Goal: Transaction & Acquisition: Purchase product/service

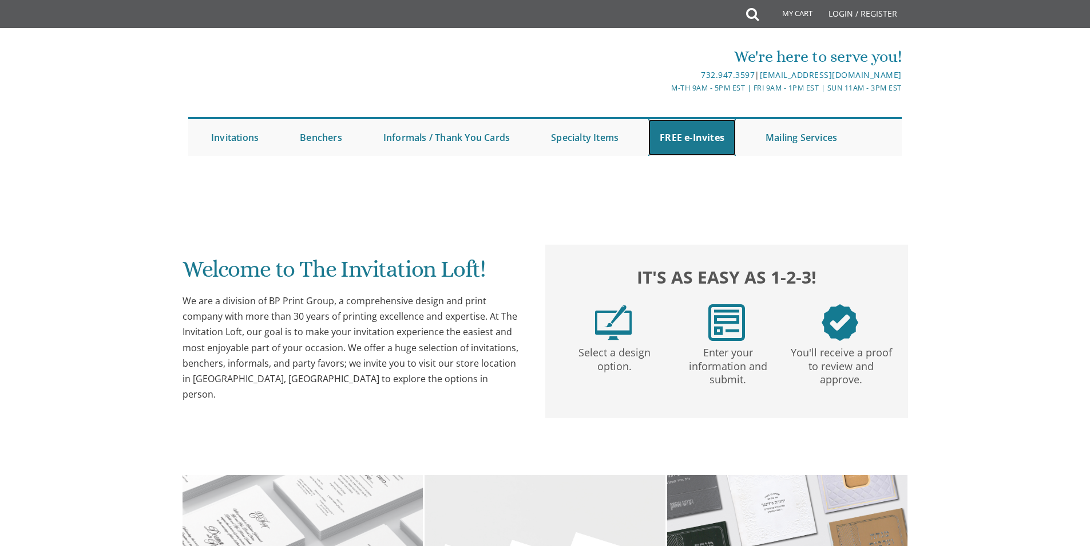
click at [689, 136] on link "FREE e-Invites" at bounding box center [693, 137] width 88 height 37
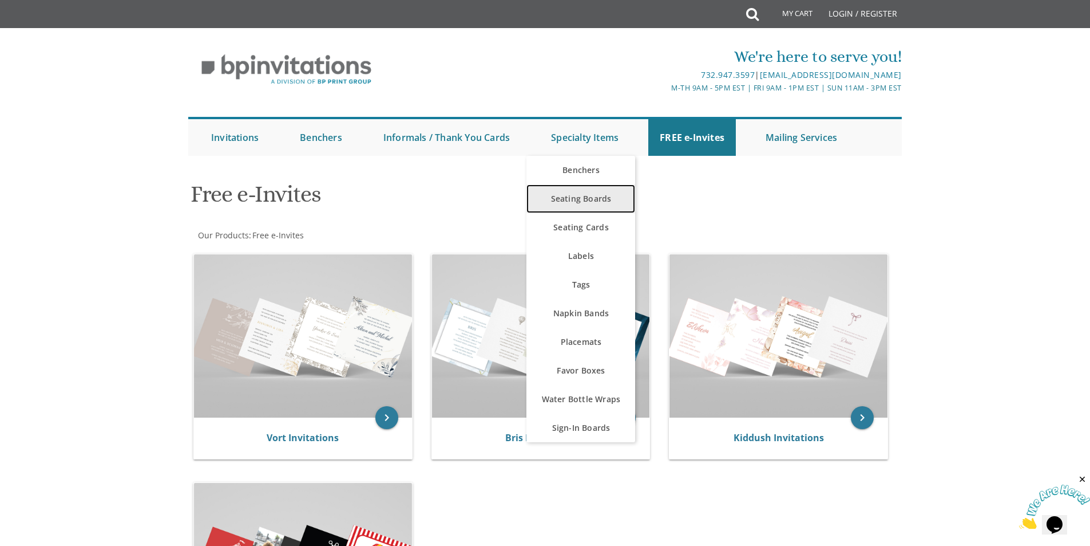
click at [576, 202] on link "Seating Boards" at bounding box center [581, 198] width 109 height 29
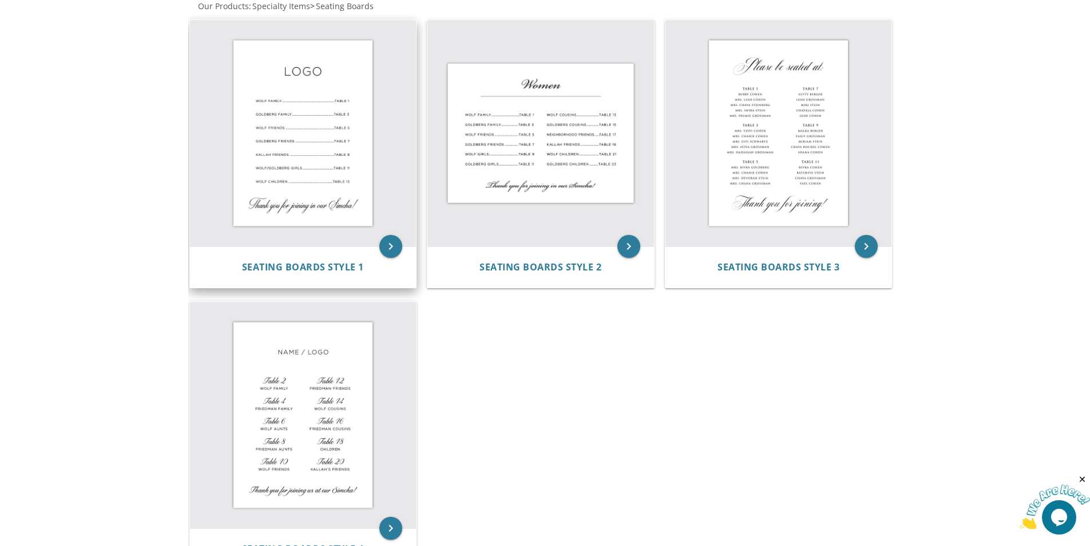
click at [281, 113] on img at bounding box center [303, 133] width 227 height 227
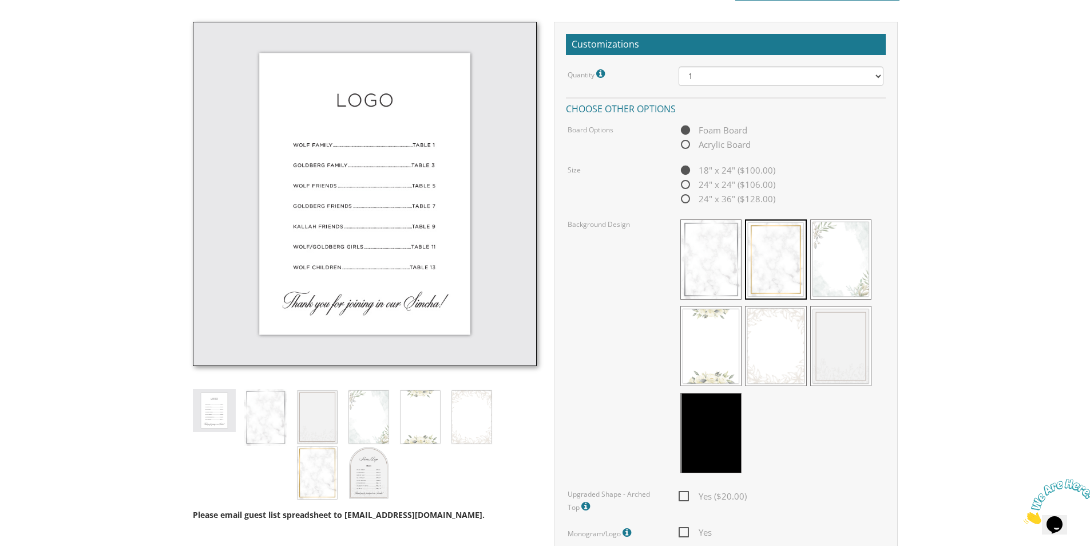
scroll to position [343, 0]
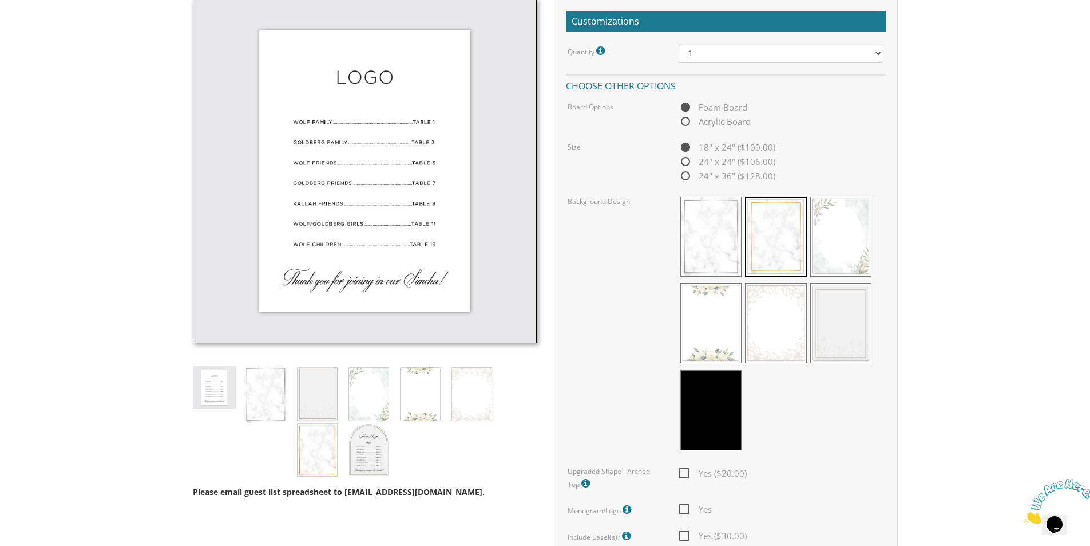
click at [689, 122] on span "Acrylic Board" at bounding box center [715, 121] width 72 height 14
click at [686, 122] on input "Acrylic Board" at bounding box center [682, 121] width 7 height 7
radio input "true"
click at [686, 109] on span "Foam Board" at bounding box center [713, 107] width 69 height 14
click at [686, 109] on input "Foam Board" at bounding box center [682, 107] width 7 height 7
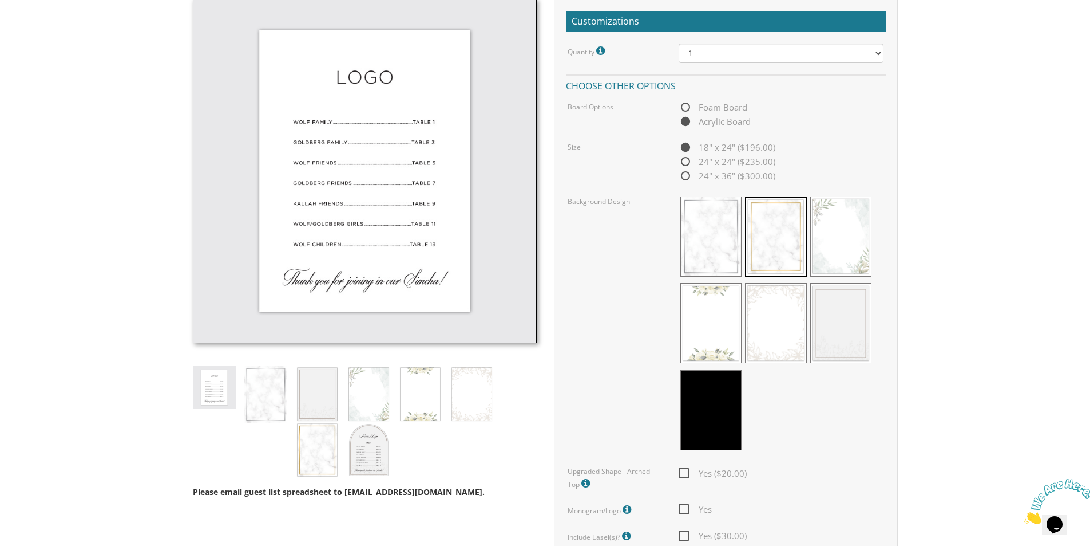
radio input "true"
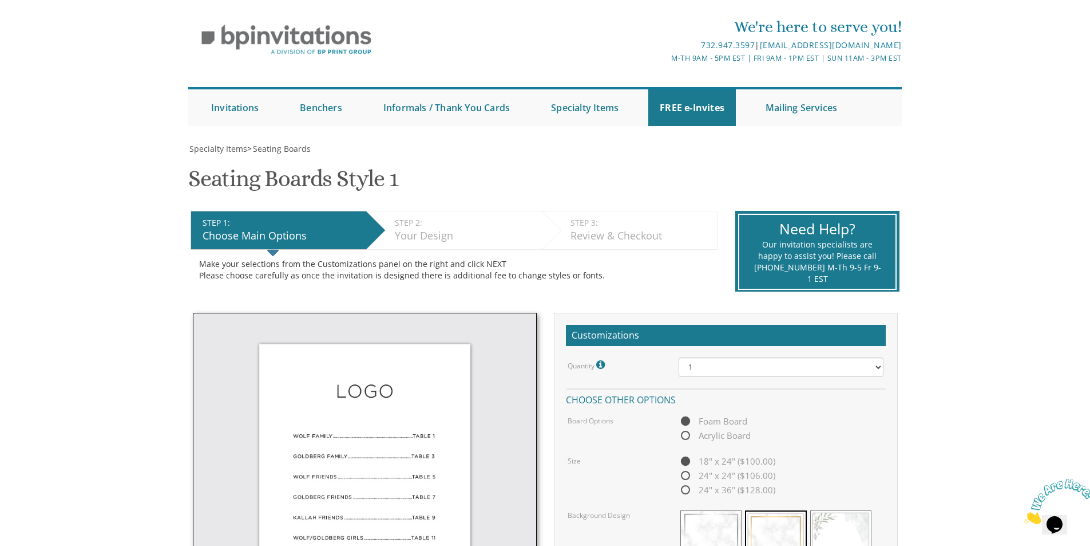
scroll to position [0, 0]
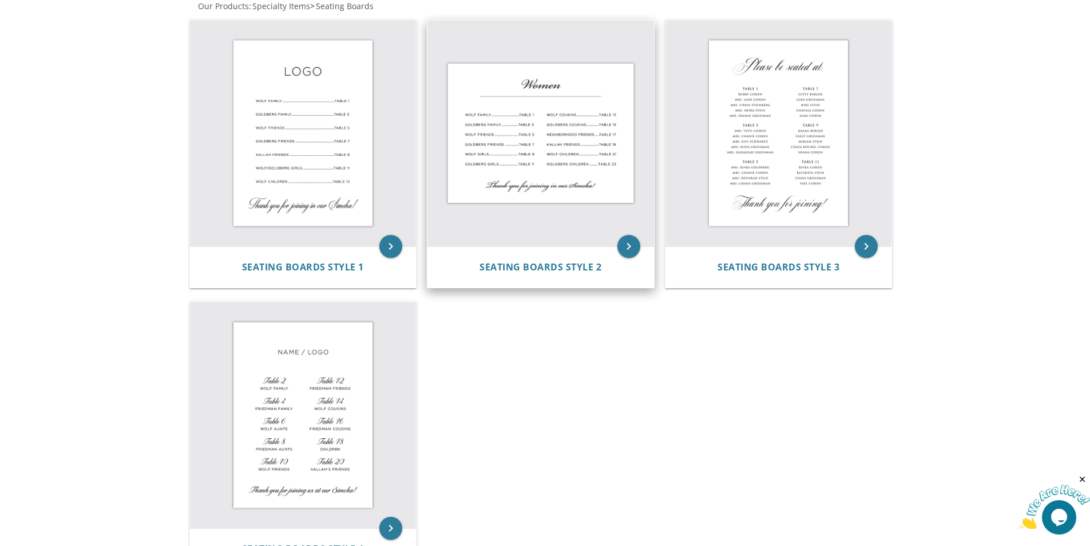
click at [546, 121] on img at bounding box center [541, 133] width 227 height 227
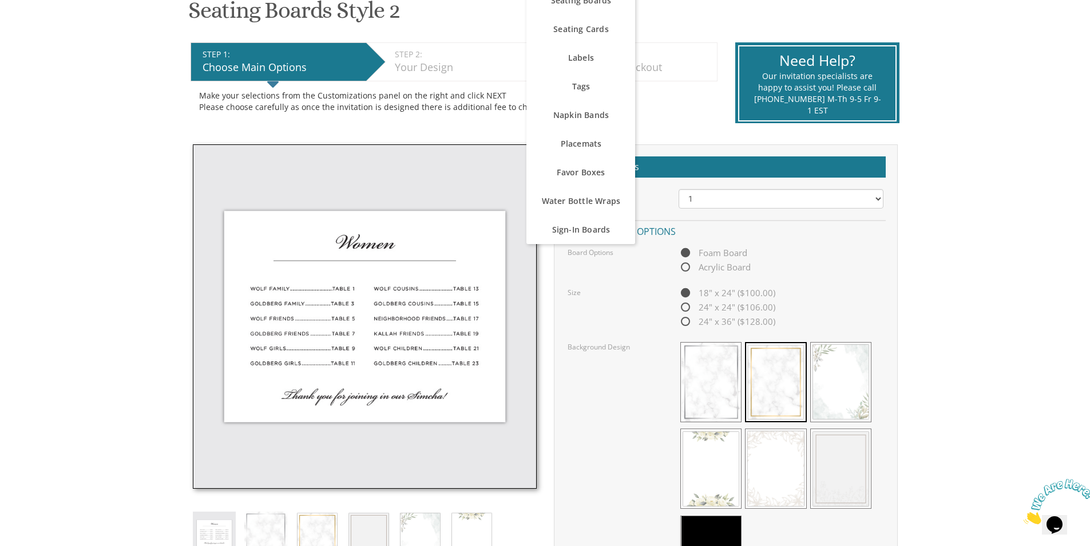
scroll to position [229, 0]
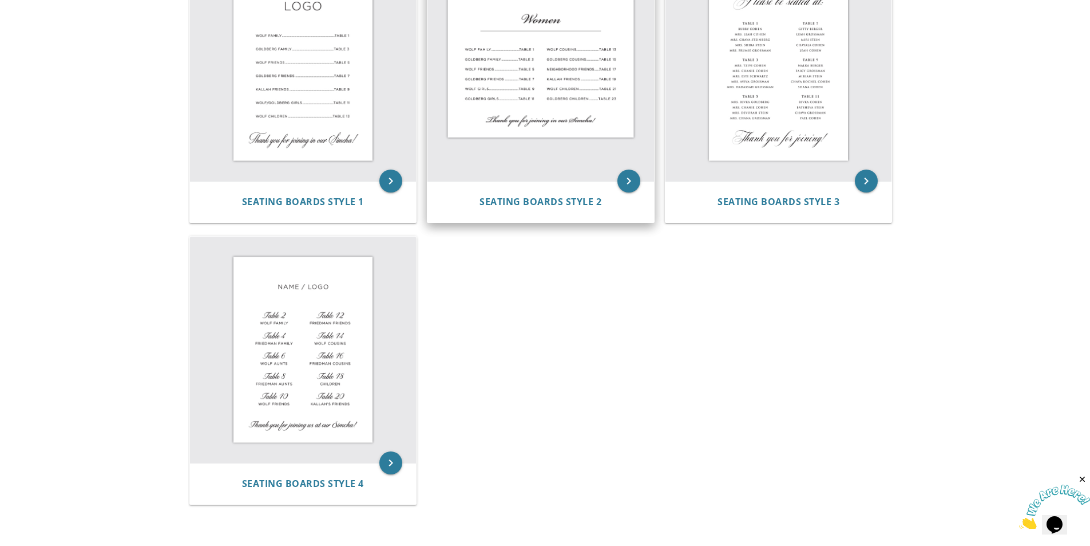
scroll to position [343, 0]
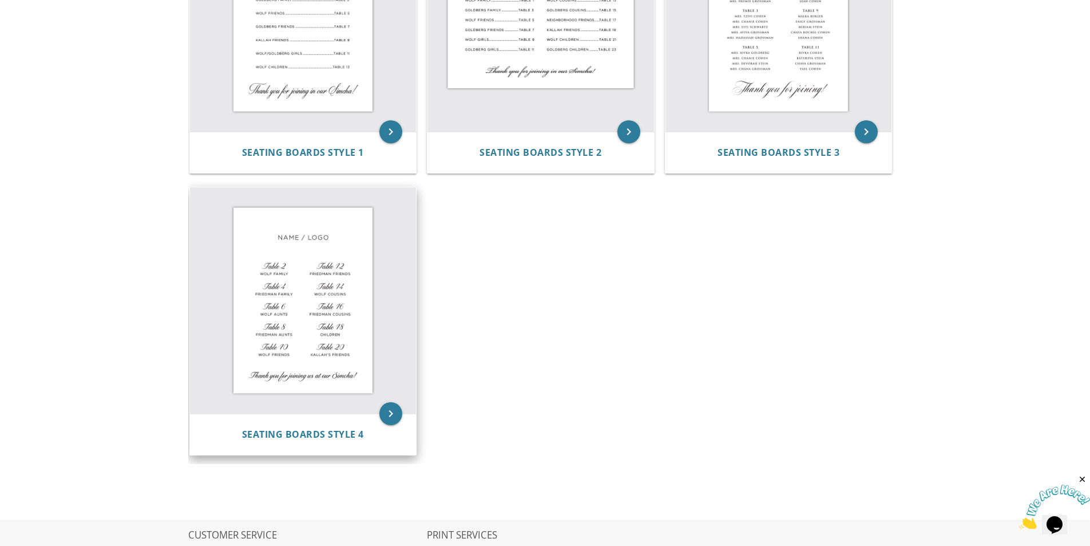
click at [287, 323] on img at bounding box center [303, 300] width 227 height 227
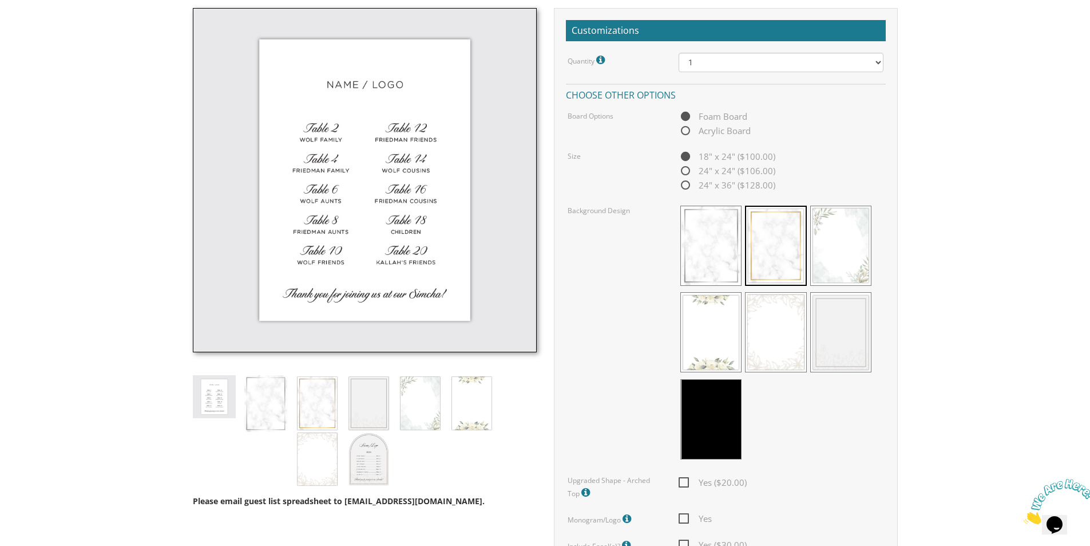
scroll to position [343, 0]
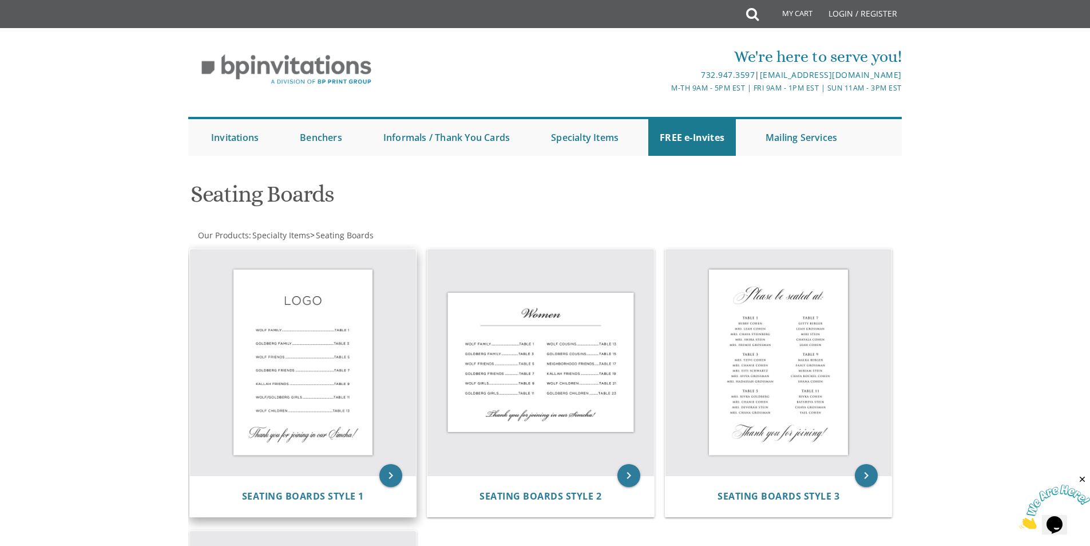
click at [323, 366] on img at bounding box center [303, 362] width 227 height 227
click at [316, 371] on img at bounding box center [303, 362] width 227 height 227
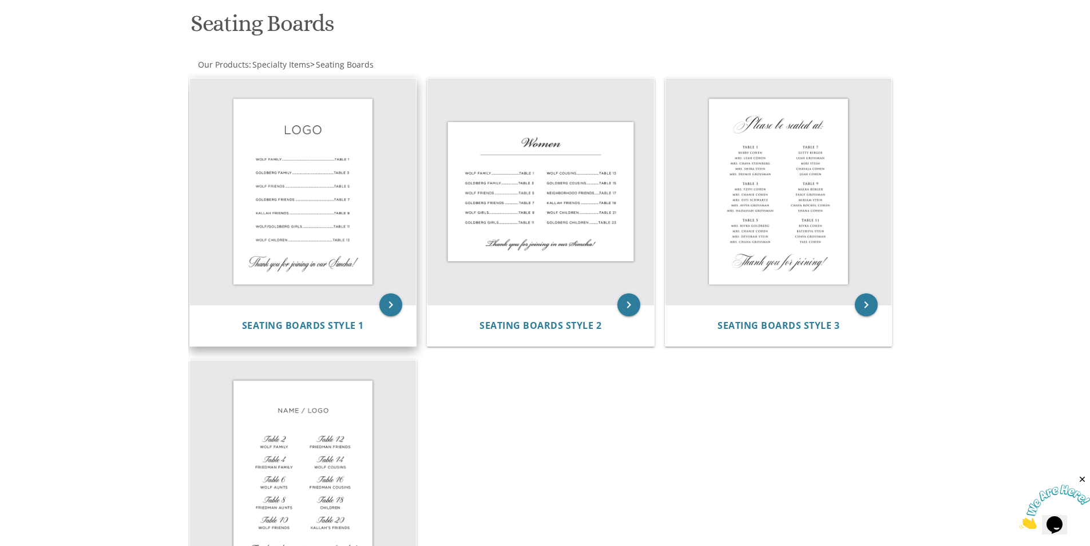
scroll to position [172, 0]
click at [388, 303] on icon "keyboard_arrow_right" at bounding box center [391, 303] width 23 height 23
click at [318, 177] on img at bounding box center [303, 190] width 227 height 227
click at [331, 279] on img at bounding box center [303, 190] width 227 height 227
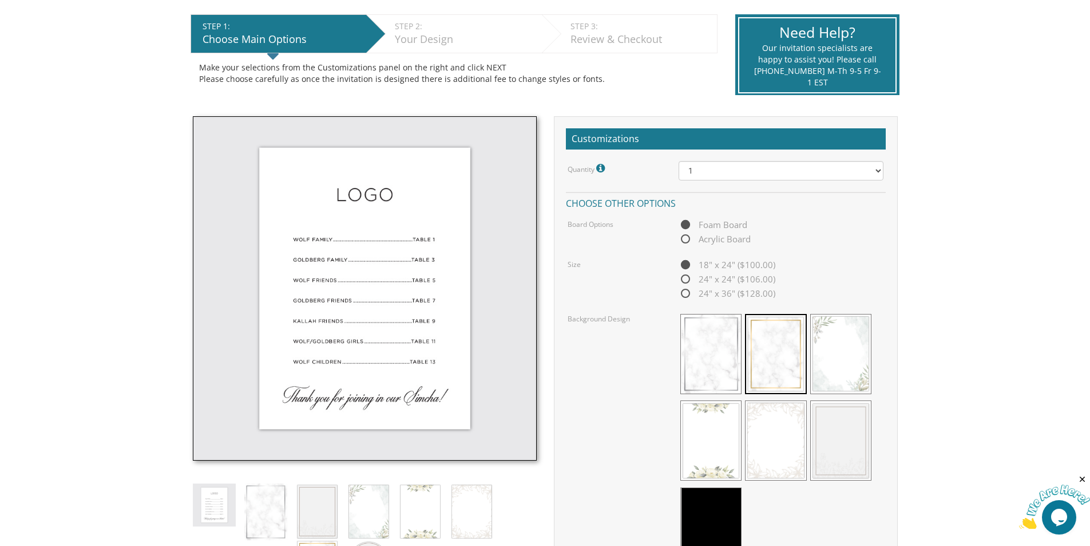
scroll to position [229, 0]
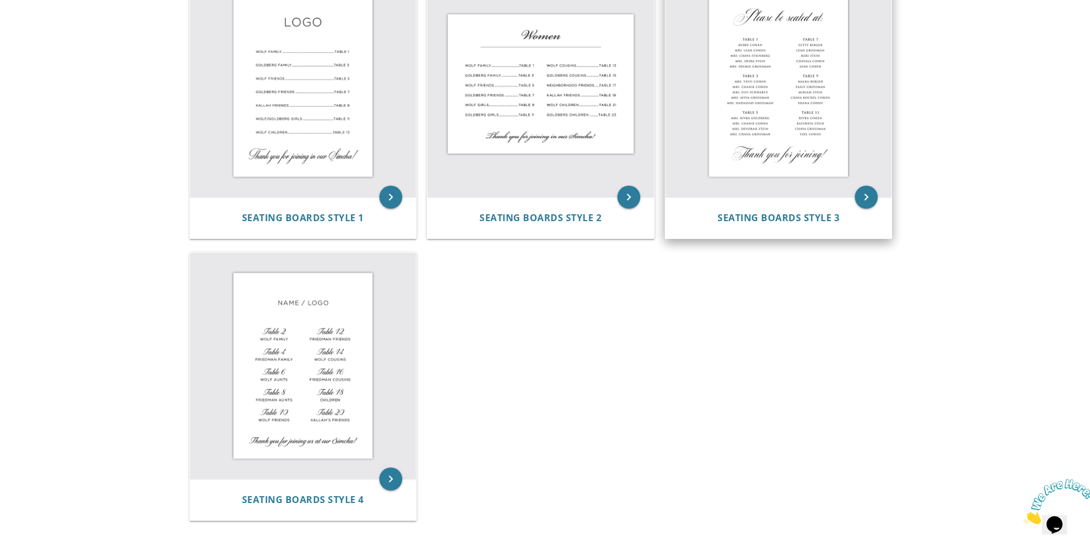
scroll to position [55, 0]
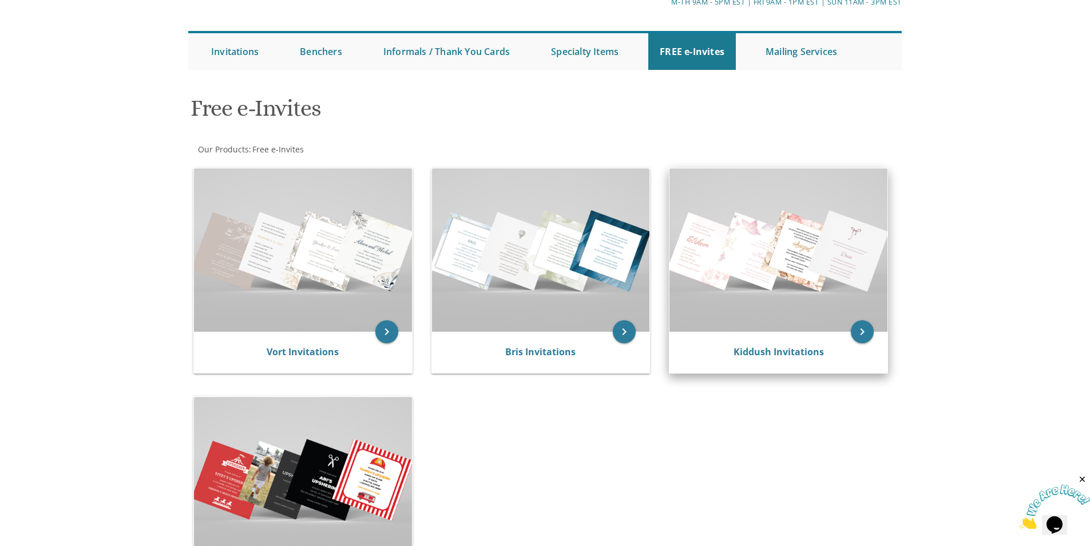
scroll to position [229, 0]
